Goal: Task Accomplishment & Management: Use online tool/utility

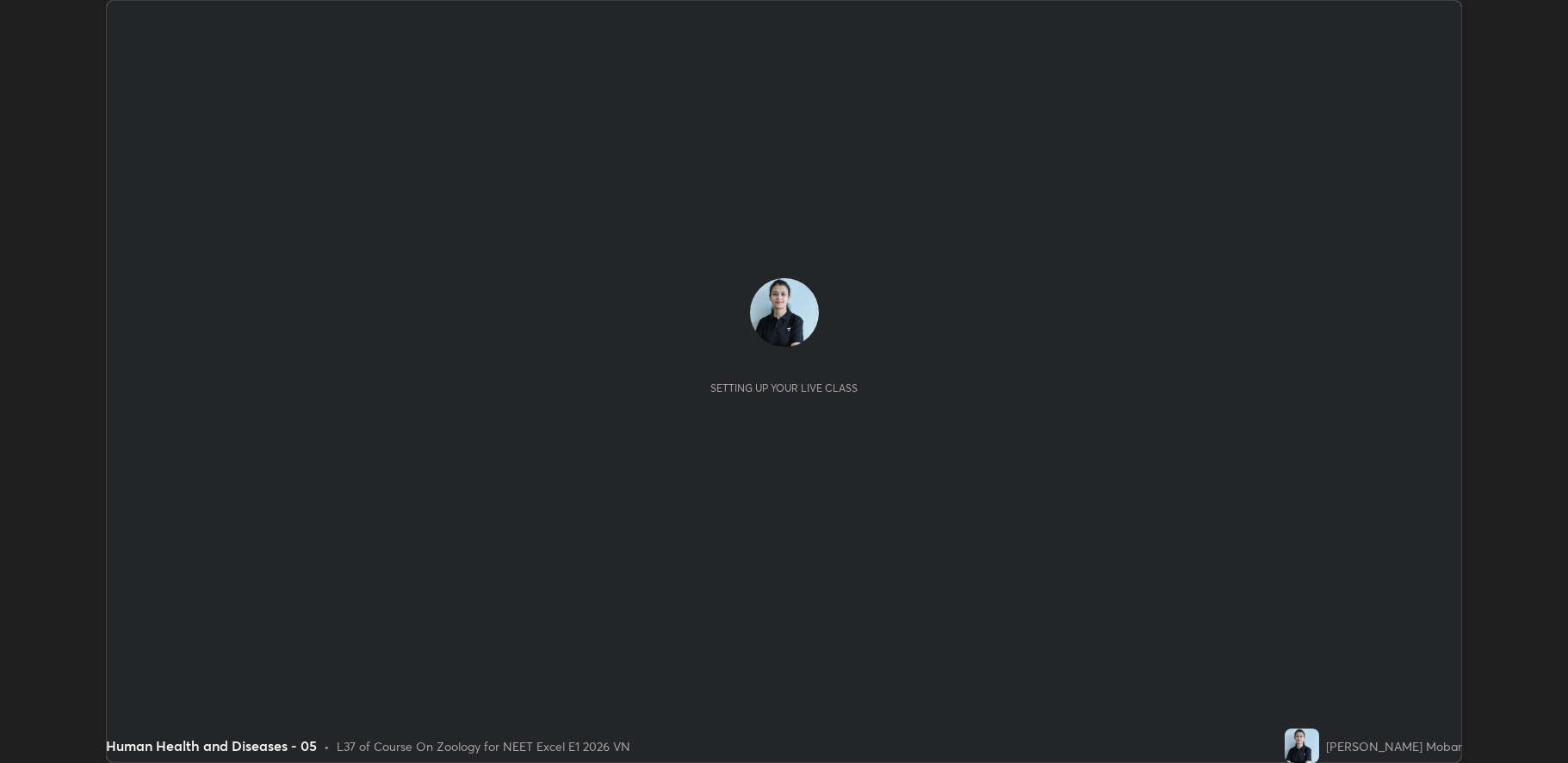
scroll to position [763, 1567]
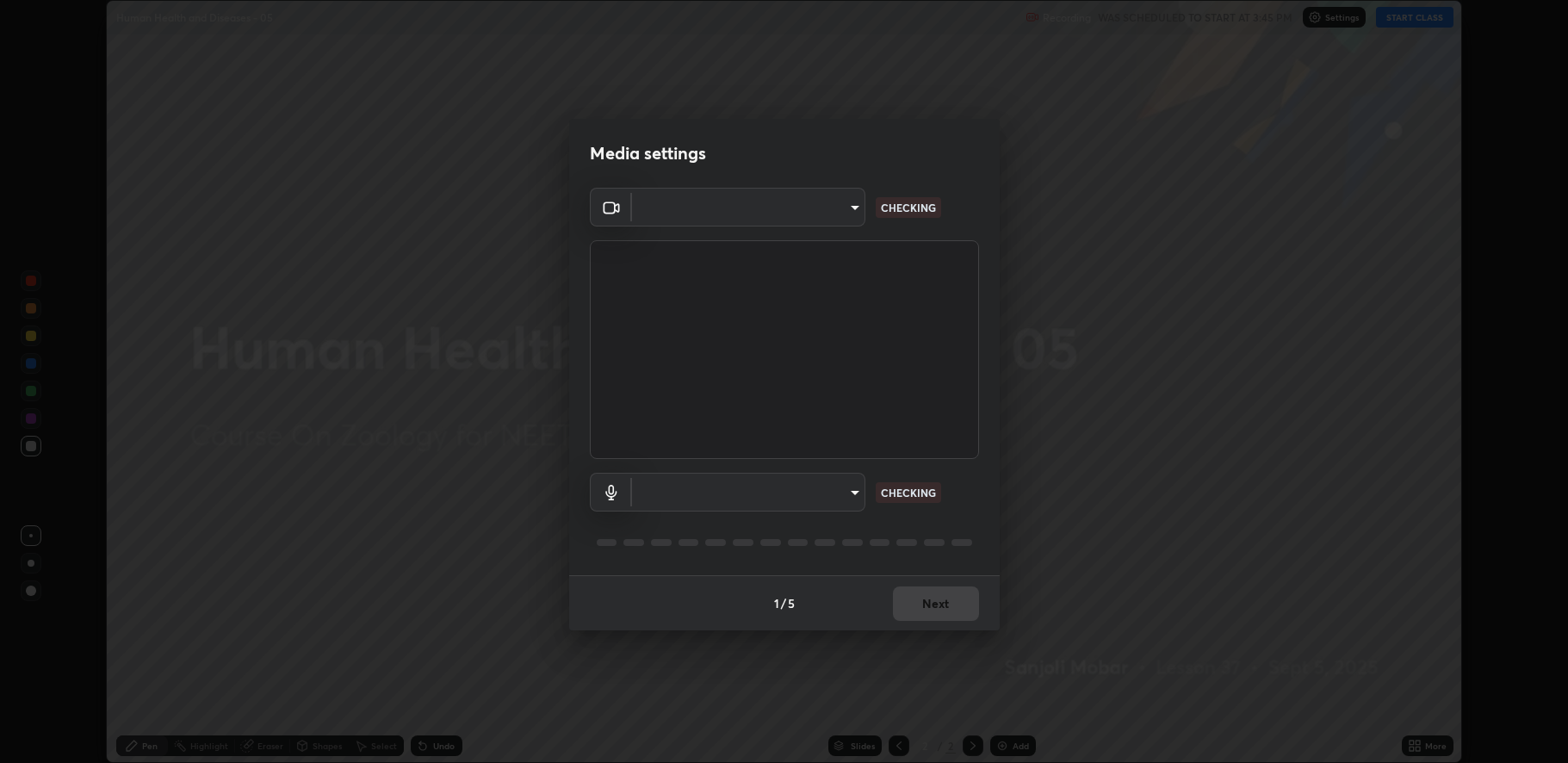
type input "fbf3bf66c54ebdc22d4a916e1eeea5187fc1625fd733ae2b86b360c30985395f"
type input "default"
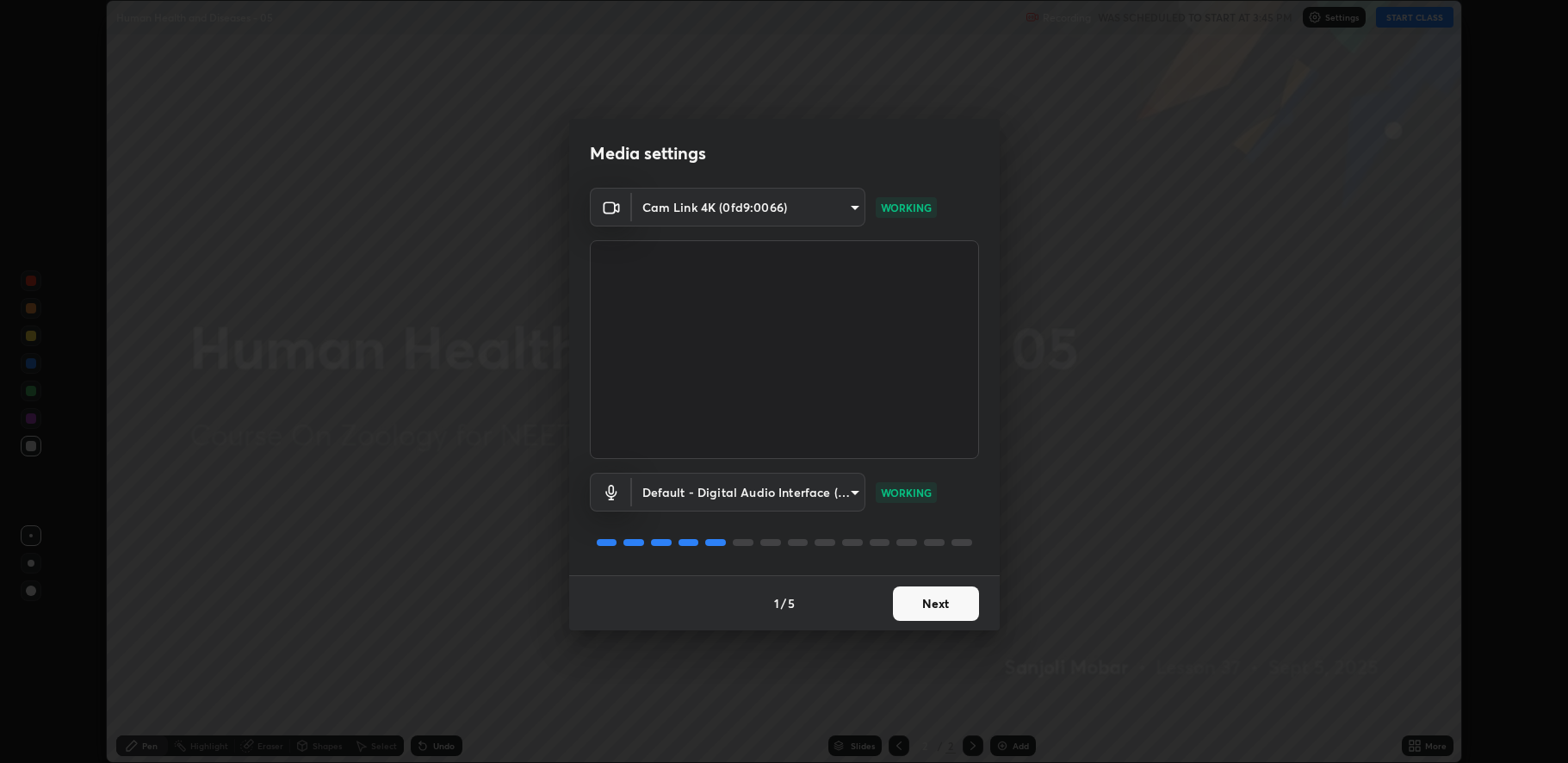
click at [903, 606] on button "Next" at bounding box center [935, 603] width 86 height 34
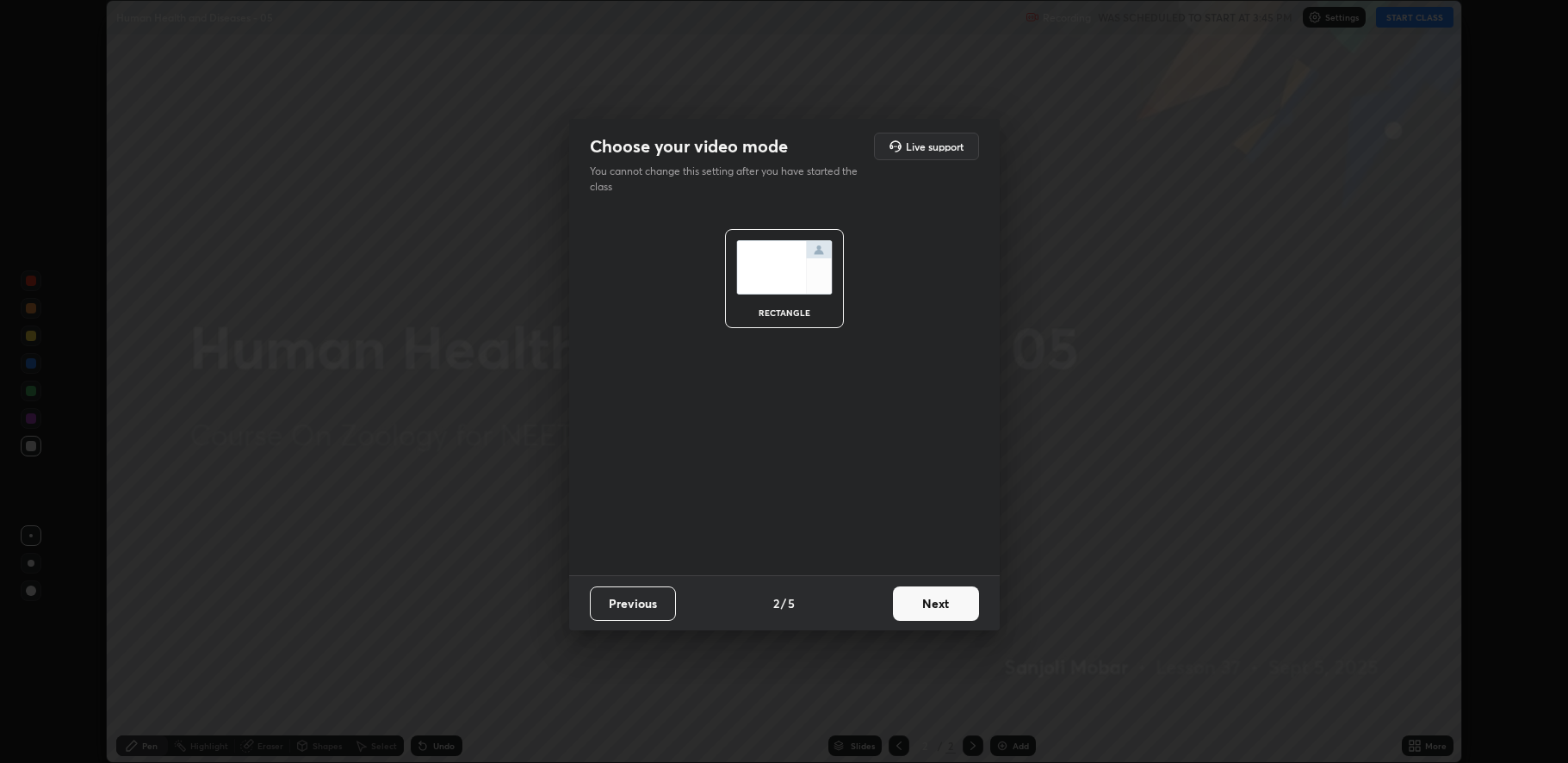
click at [906, 608] on button "Next" at bounding box center [935, 603] width 86 height 34
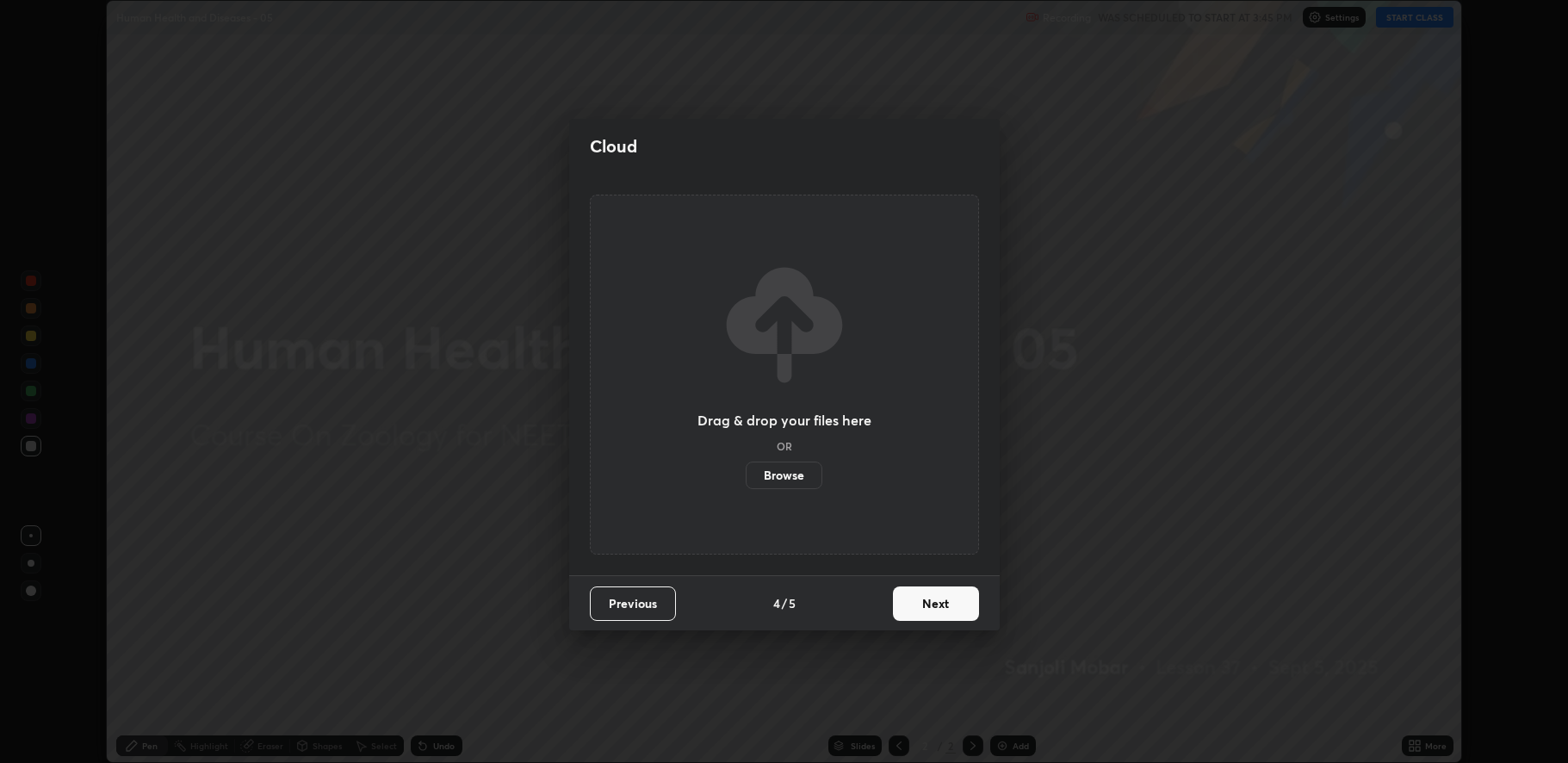
click at [905, 604] on button "Next" at bounding box center [935, 603] width 86 height 34
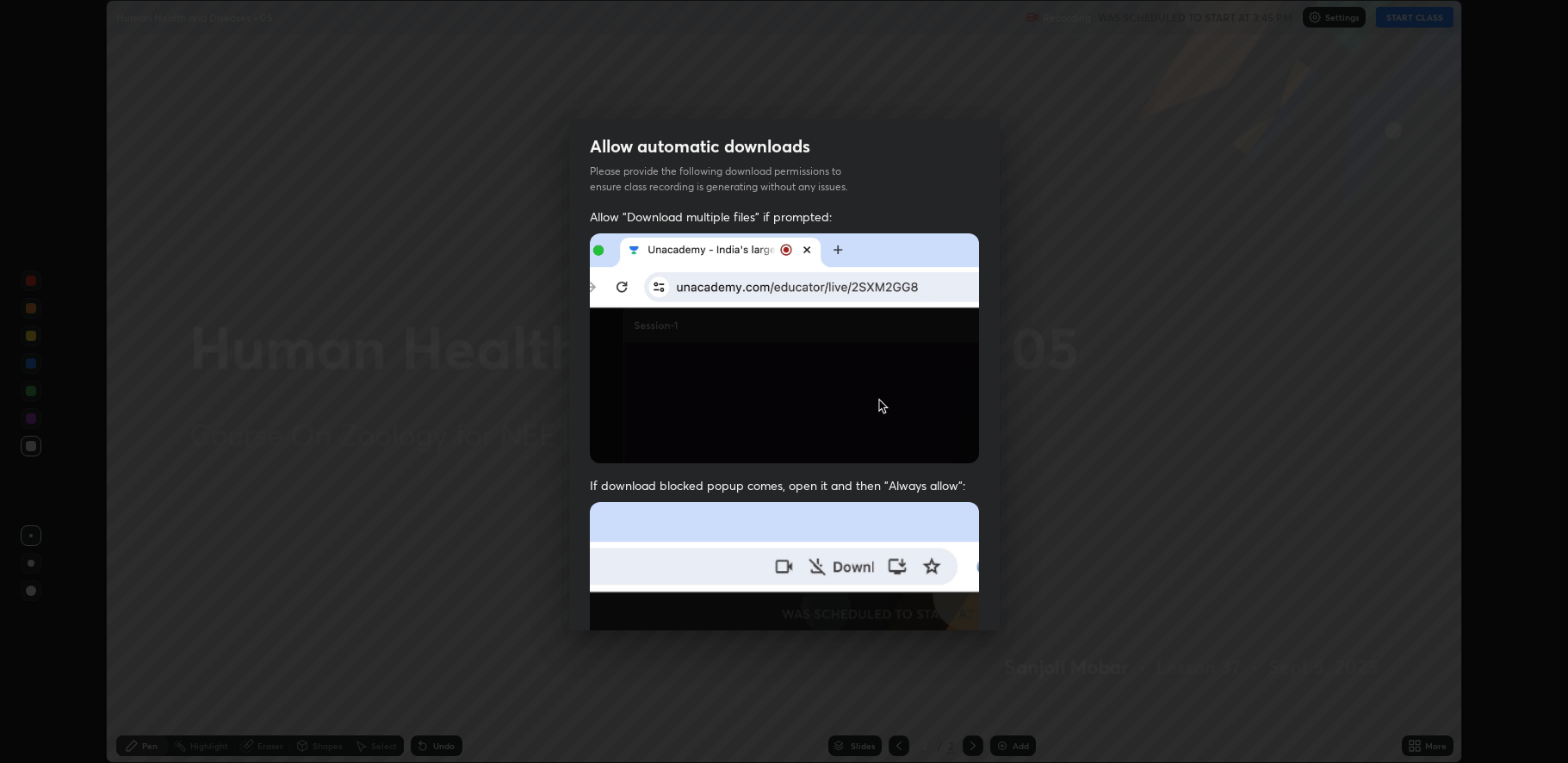
click at [906, 607] on img at bounding box center [784, 690] width 389 height 376
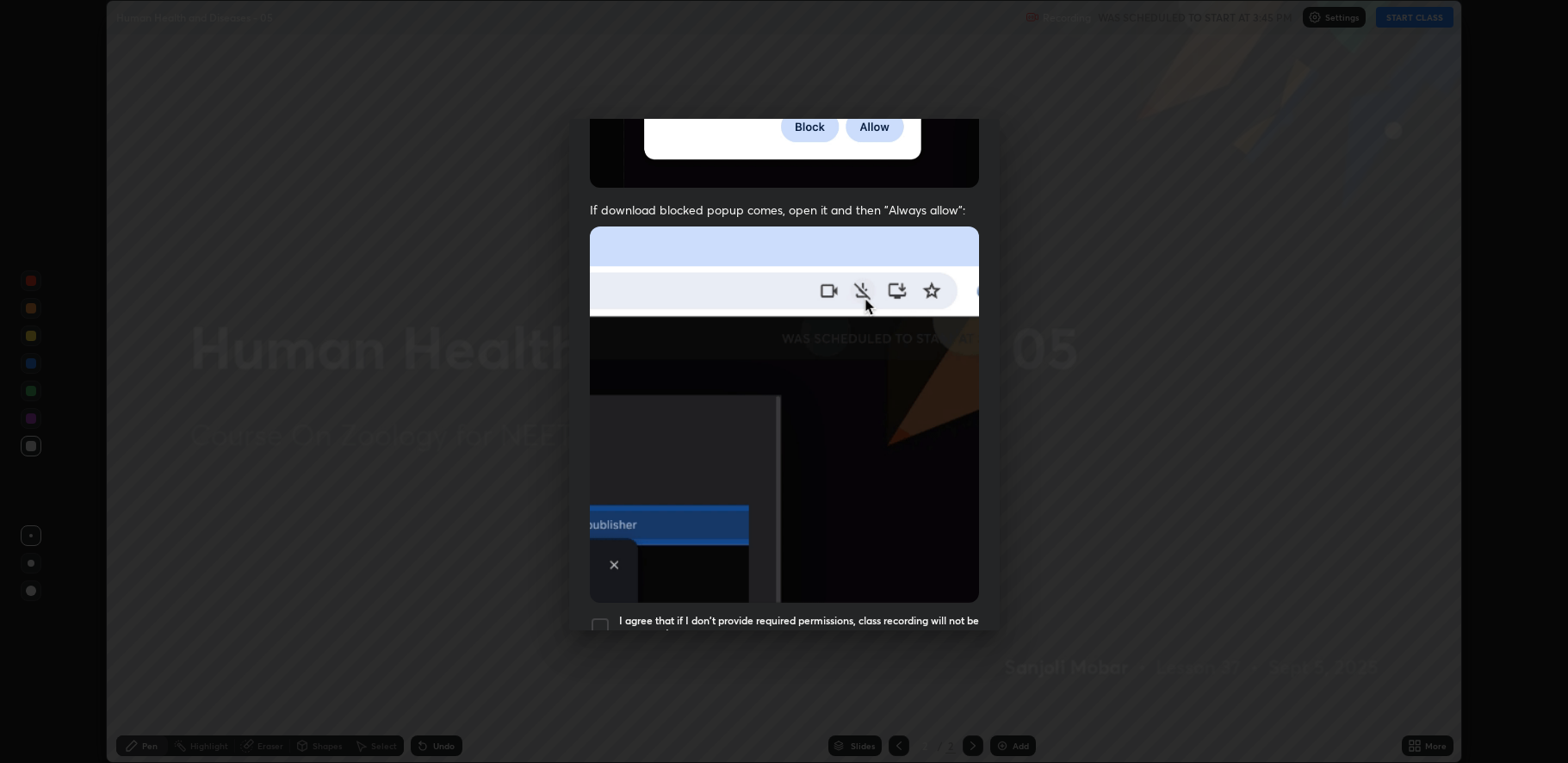
scroll to position [349, 0]
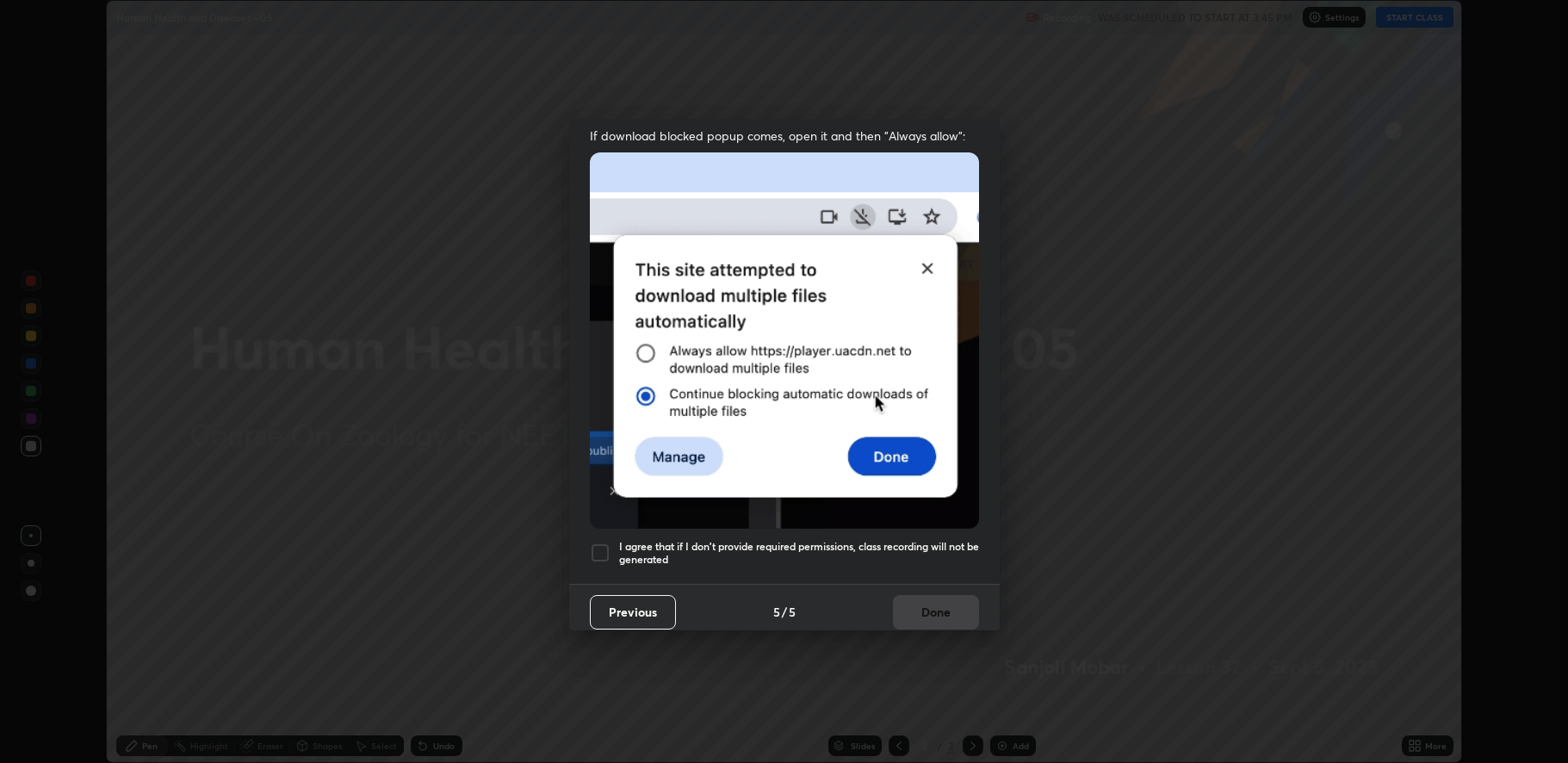
click at [590, 547] on div at bounding box center [600, 553] width 21 height 21
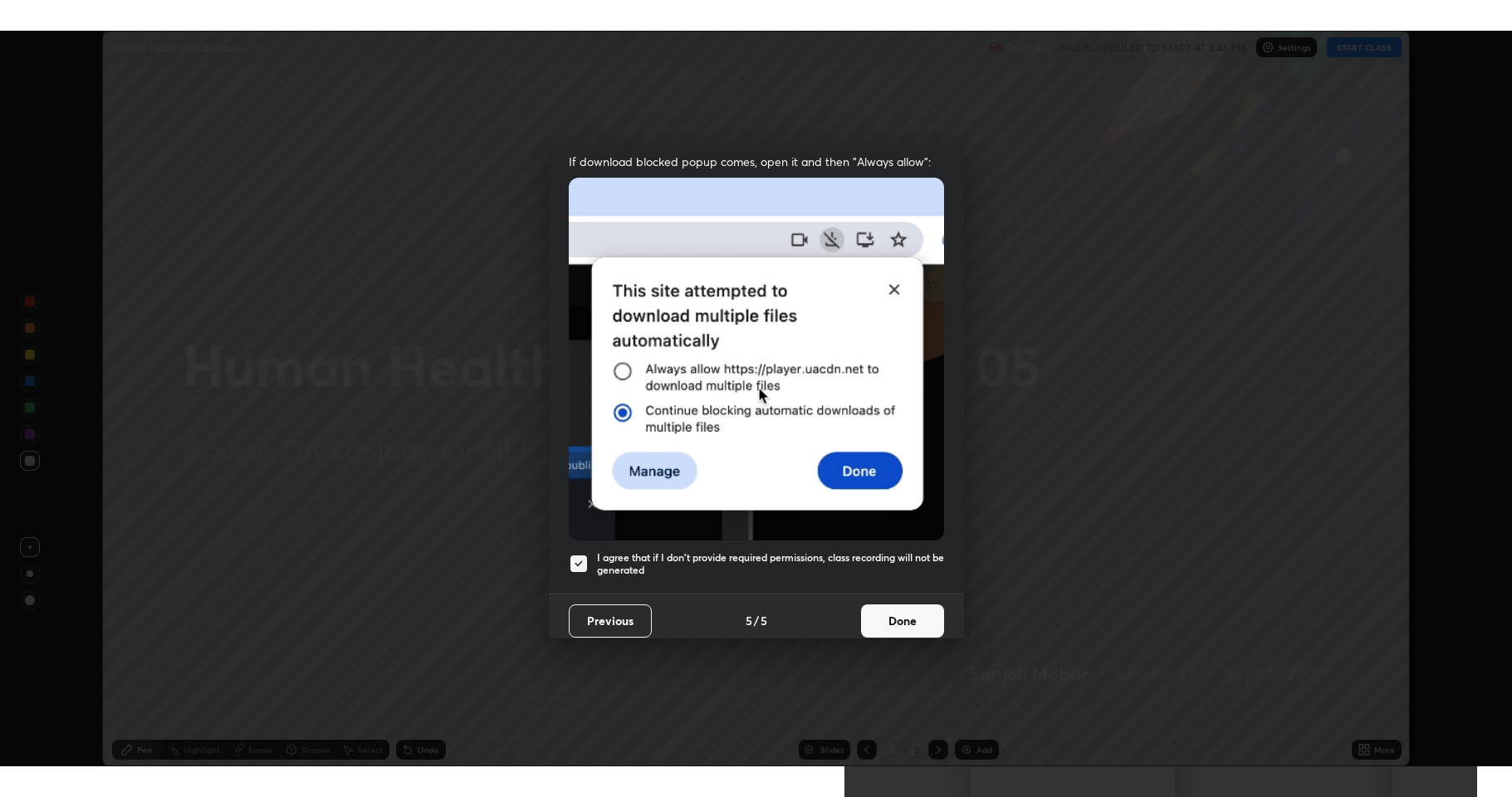
scroll to position [334, 0]
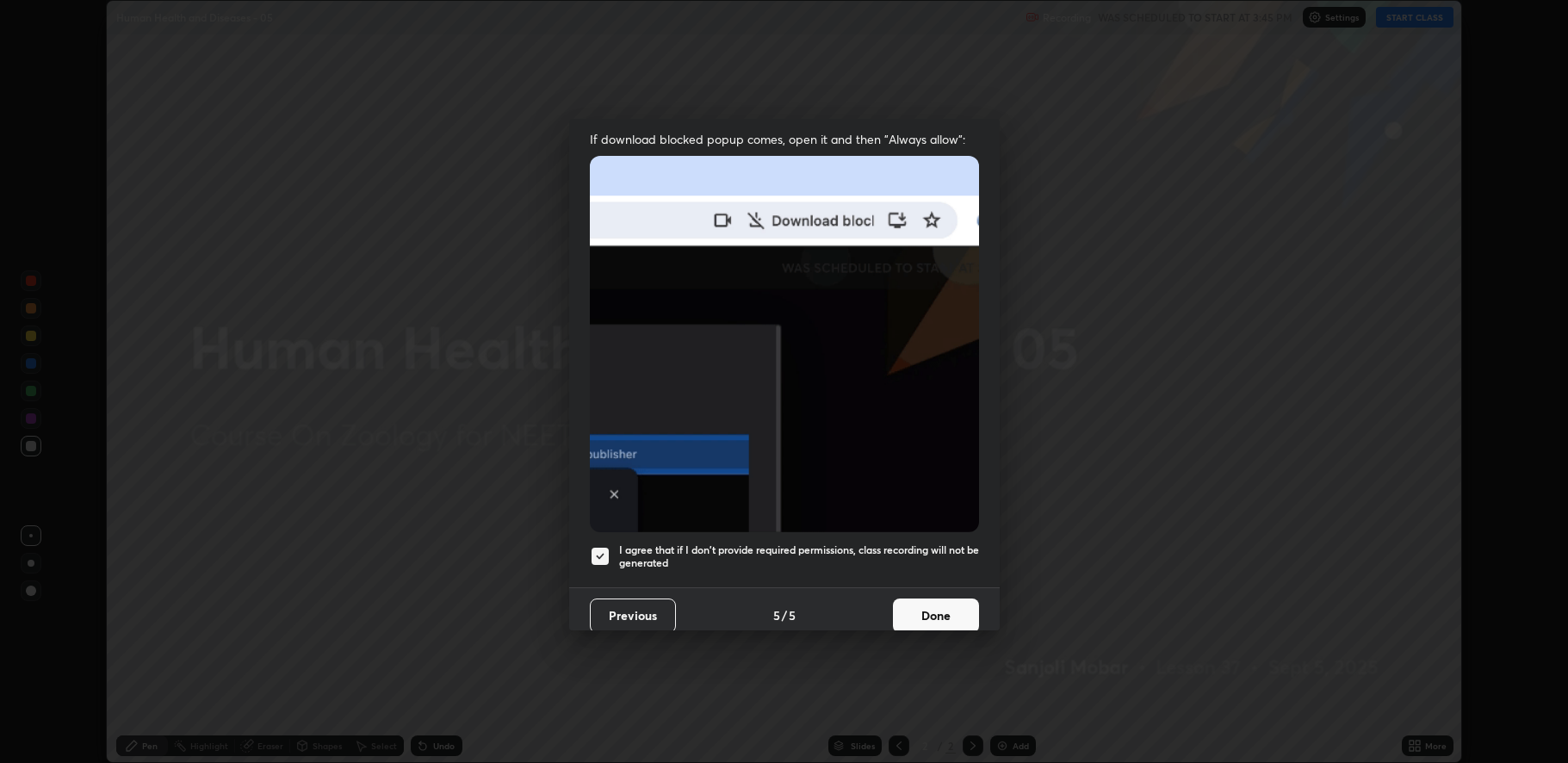
click at [908, 605] on button "Done" at bounding box center [935, 616] width 86 height 34
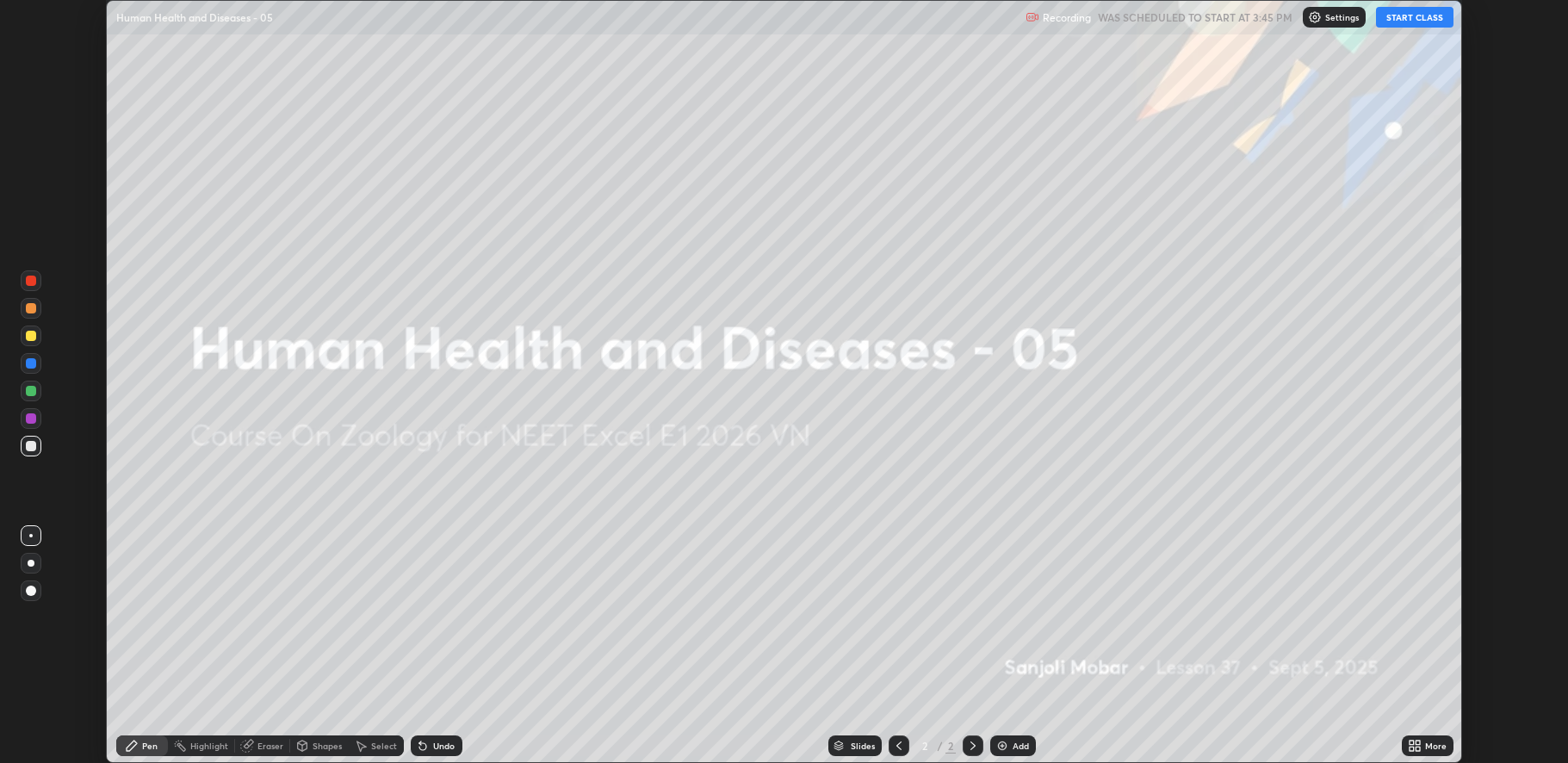
click at [1414, 13] on button "START CLASS" at bounding box center [1414, 17] width 77 height 21
click at [1418, 748] on icon at bounding box center [1418, 748] width 5 height 5
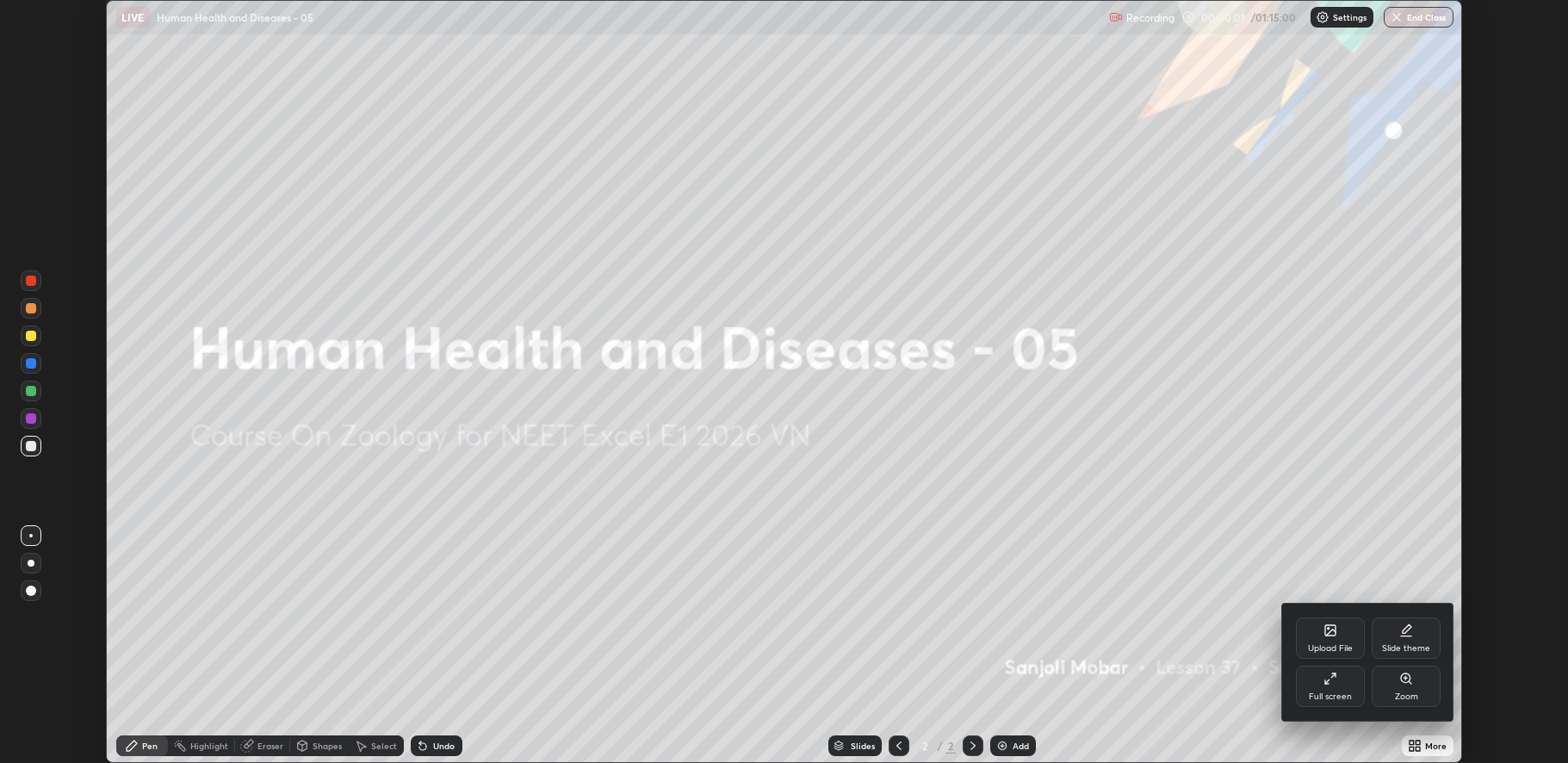
click at [1329, 690] on div "Full screen" at bounding box center [1330, 685] width 69 height 41
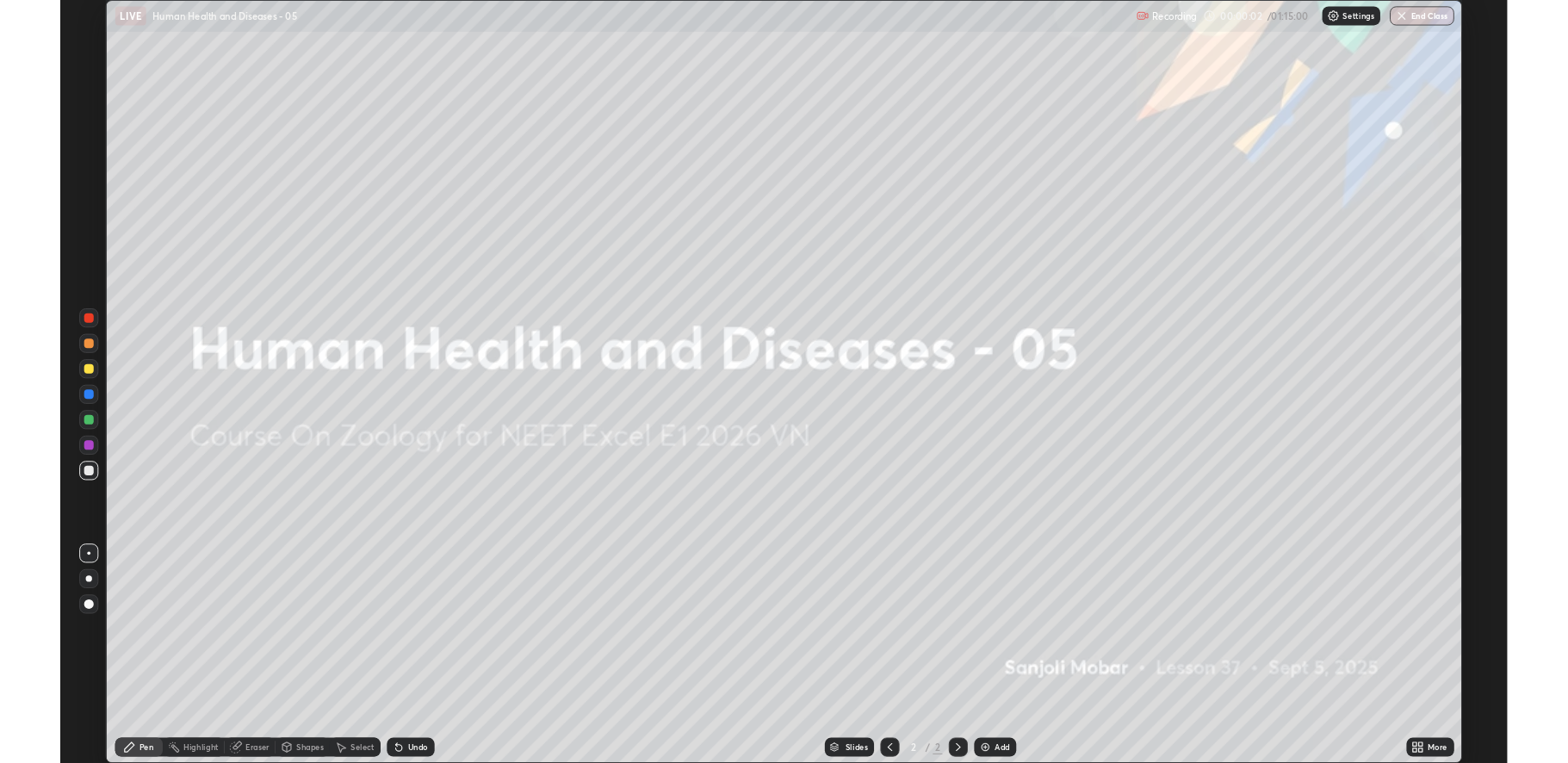
scroll to position [827, 1568]
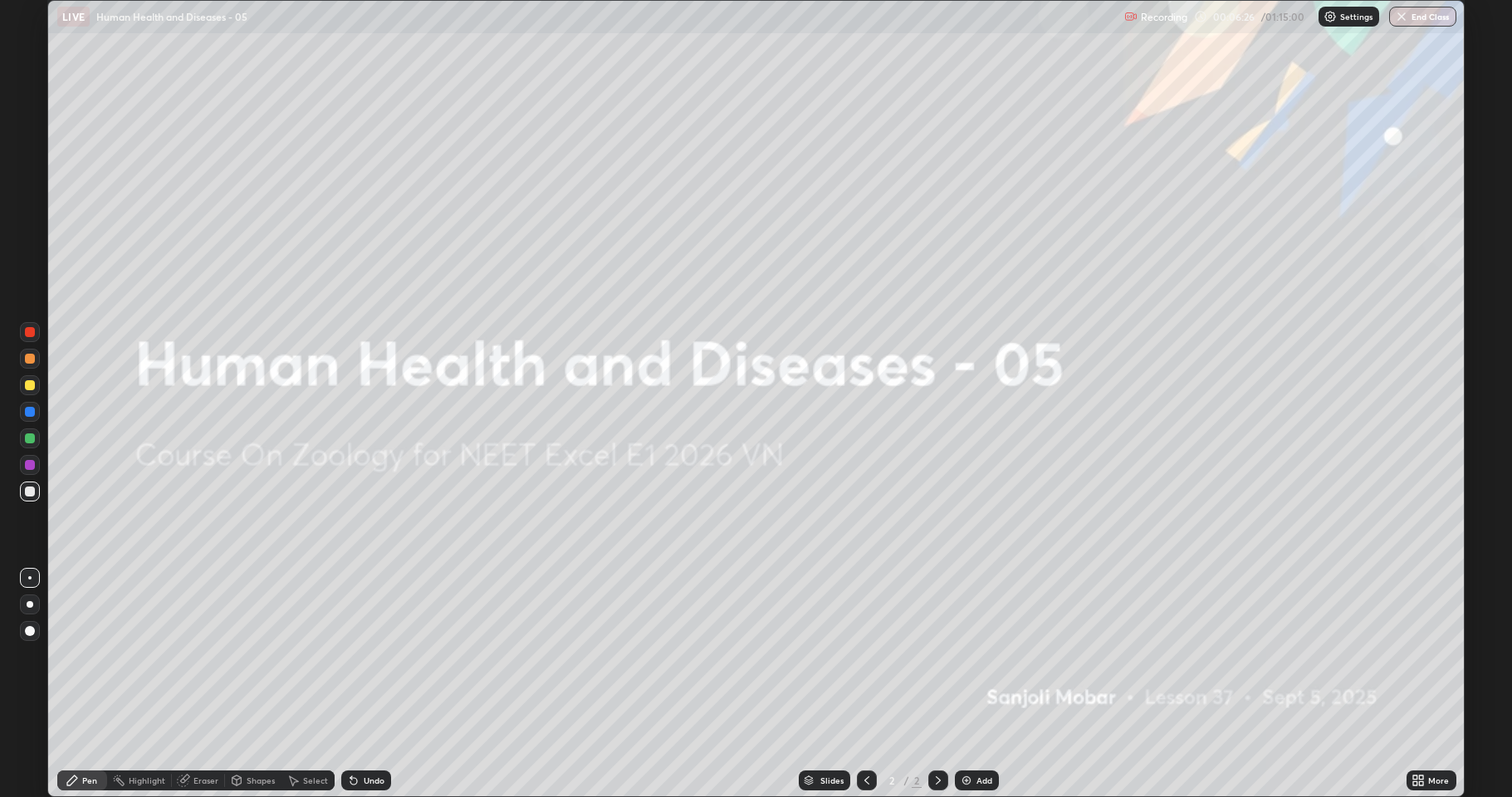
click at [197, 735] on div "Eraser" at bounding box center [206, 780] width 25 height 8
click at [30, 735] on span "Erase all" at bounding box center [30, 750] width 18 height 10
click at [1435, 735] on div "More" at bounding box center [1431, 780] width 50 height 20
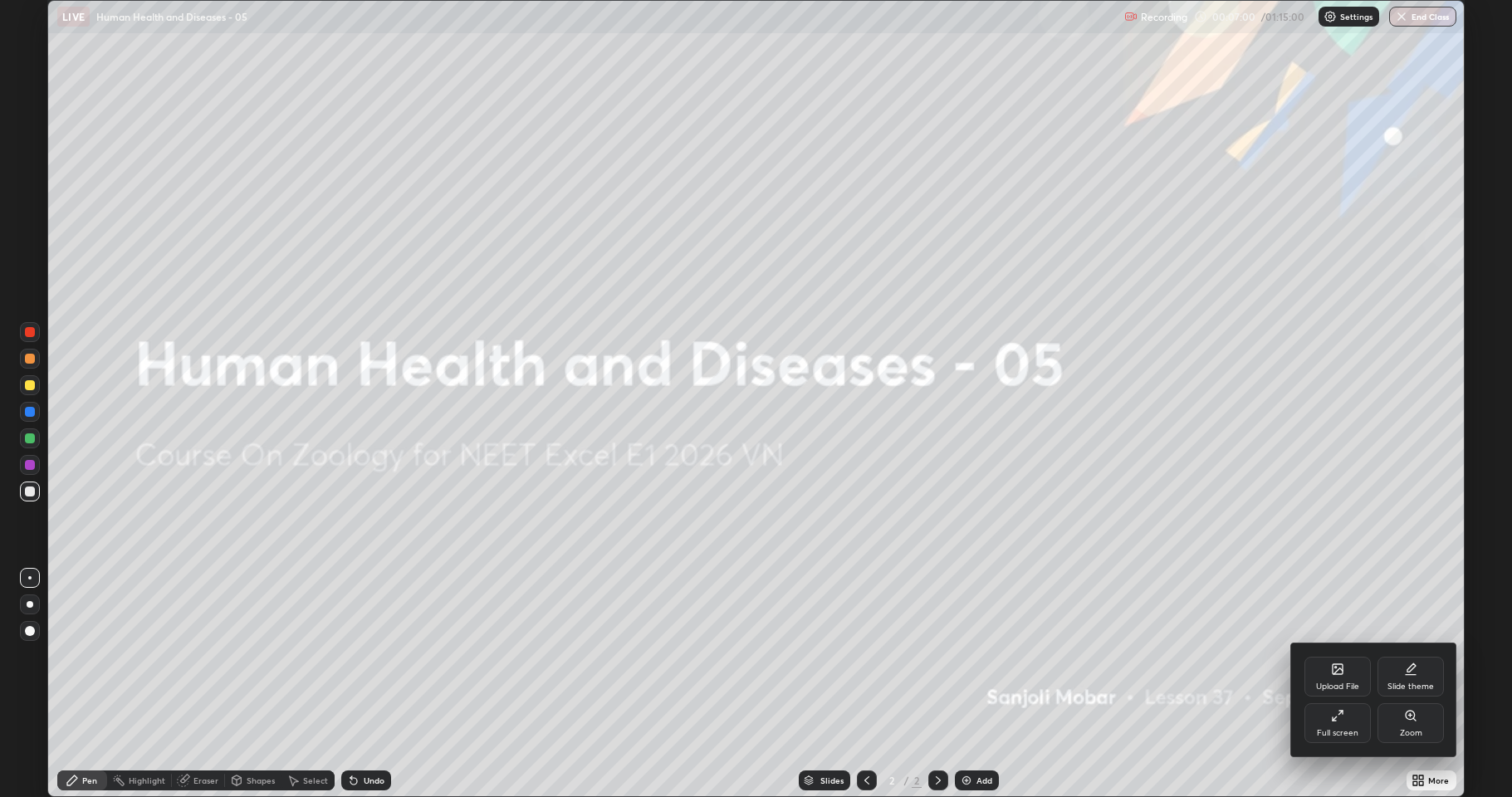
click at [1331, 727] on div "Full screen" at bounding box center [1338, 722] width 66 height 39
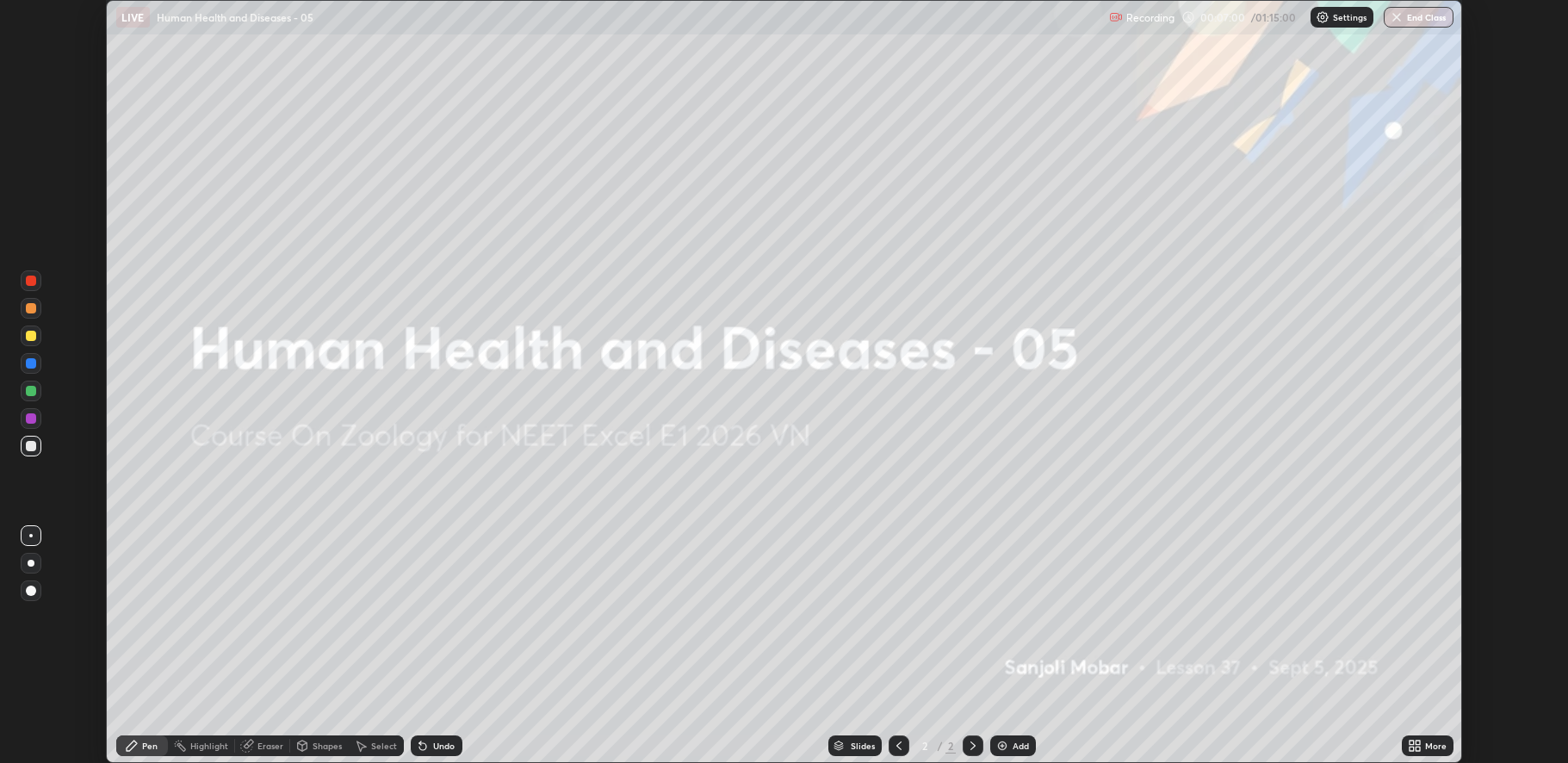
scroll to position [85321, 84524]
